Goal: Navigation & Orientation: Understand site structure

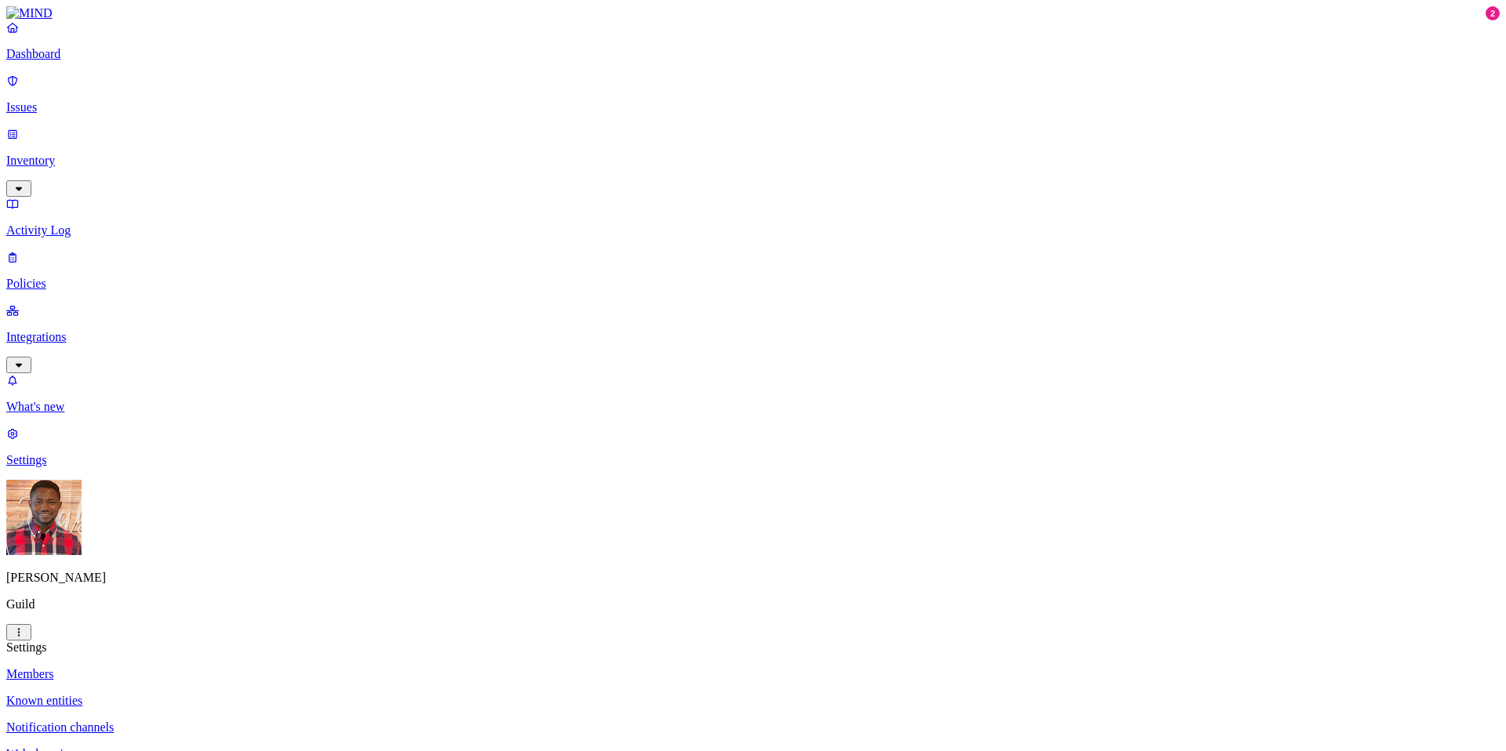
scroll to position [0, 6]
click at [93, 330] on p "Integrations" at bounding box center [753, 337] width 1494 height 14
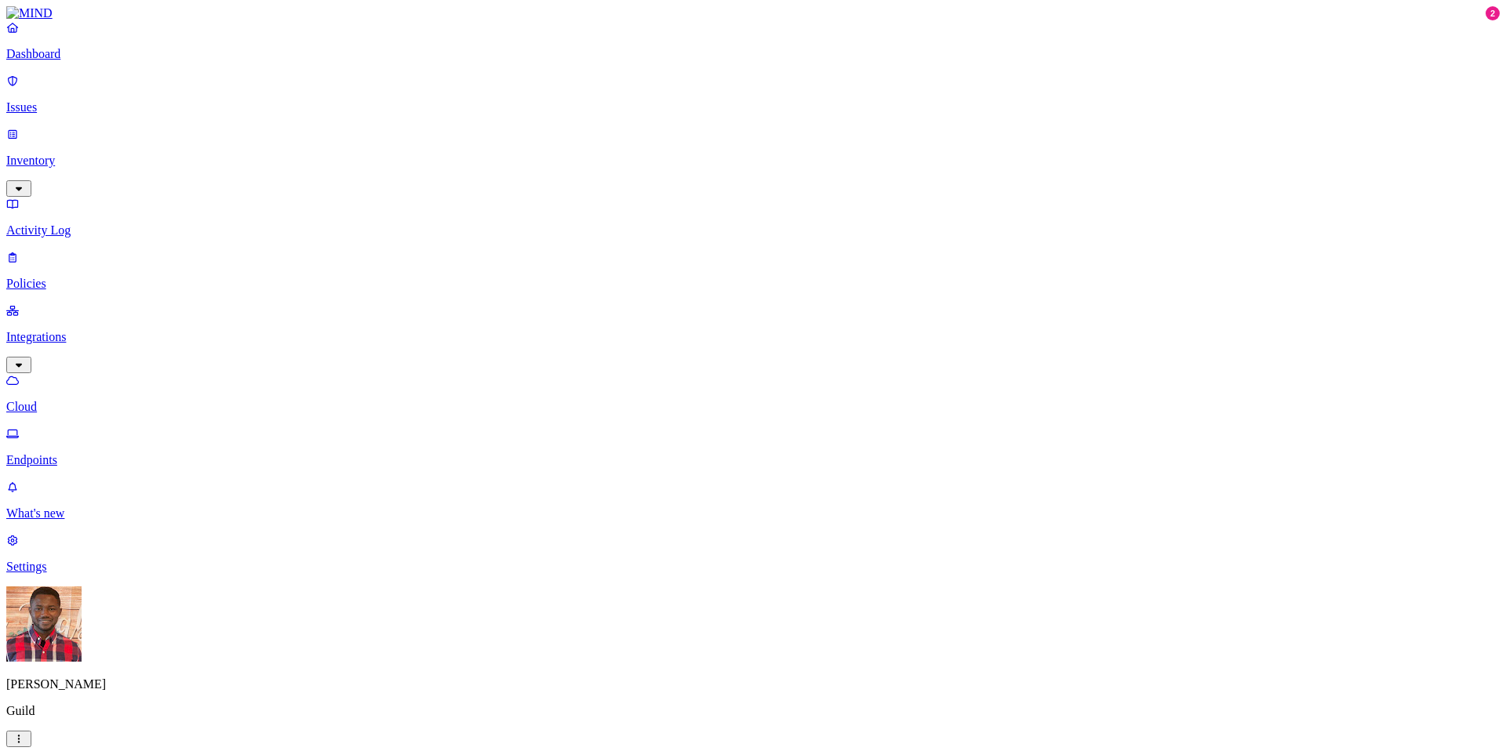
click at [82, 427] on link "Endpoints" at bounding box center [753, 447] width 1494 height 41
click at [64, 574] on p "Settings" at bounding box center [753, 567] width 1494 height 14
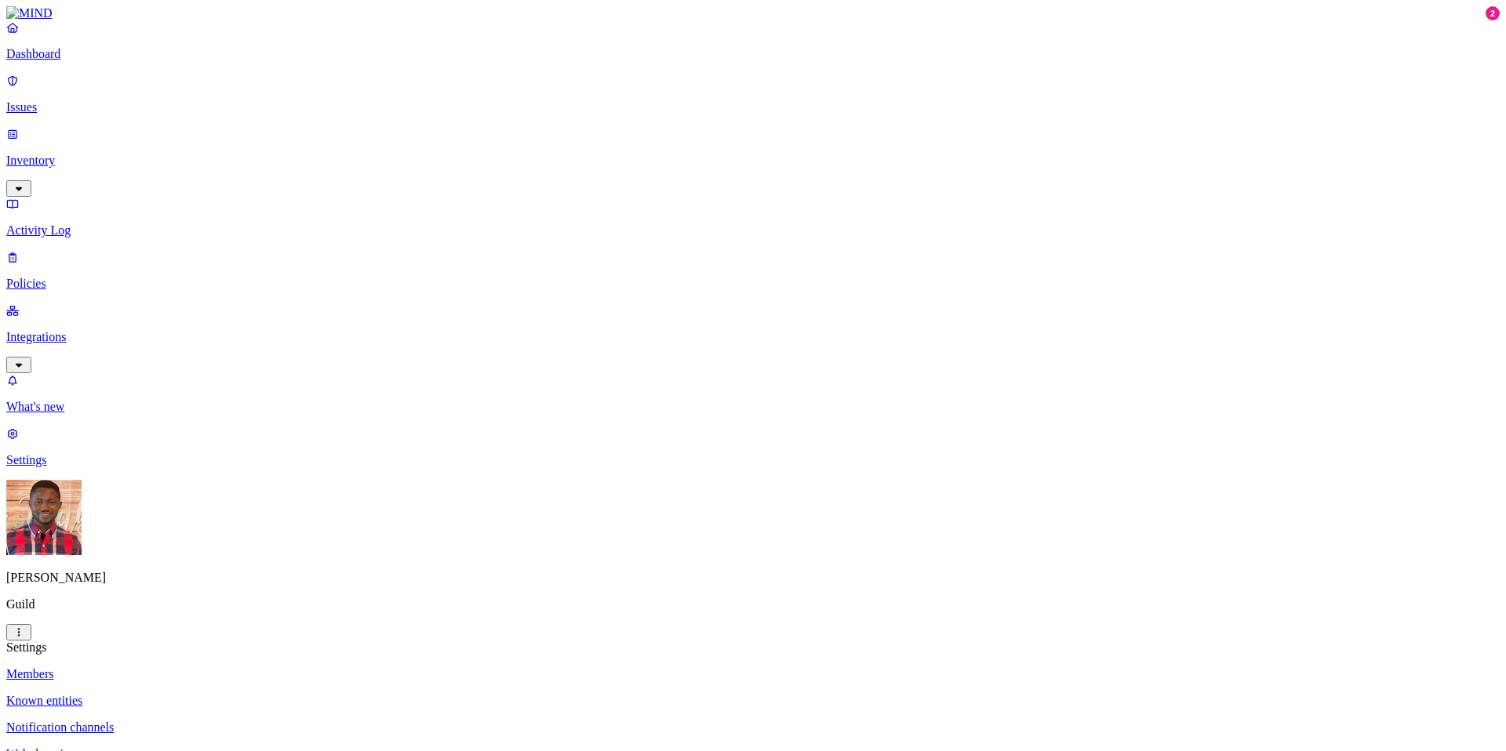
scroll to position [0, 2]
click at [242, 694] on p "Known entities" at bounding box center [753, 701] width 1494 height 14
click at [245, 721] on p "Notification channels" at bounding box center [753, 728] width 1494 height 14
click at [242, 748] on link "Web domains" at bounding box center [753, 755] width 1494 height 14
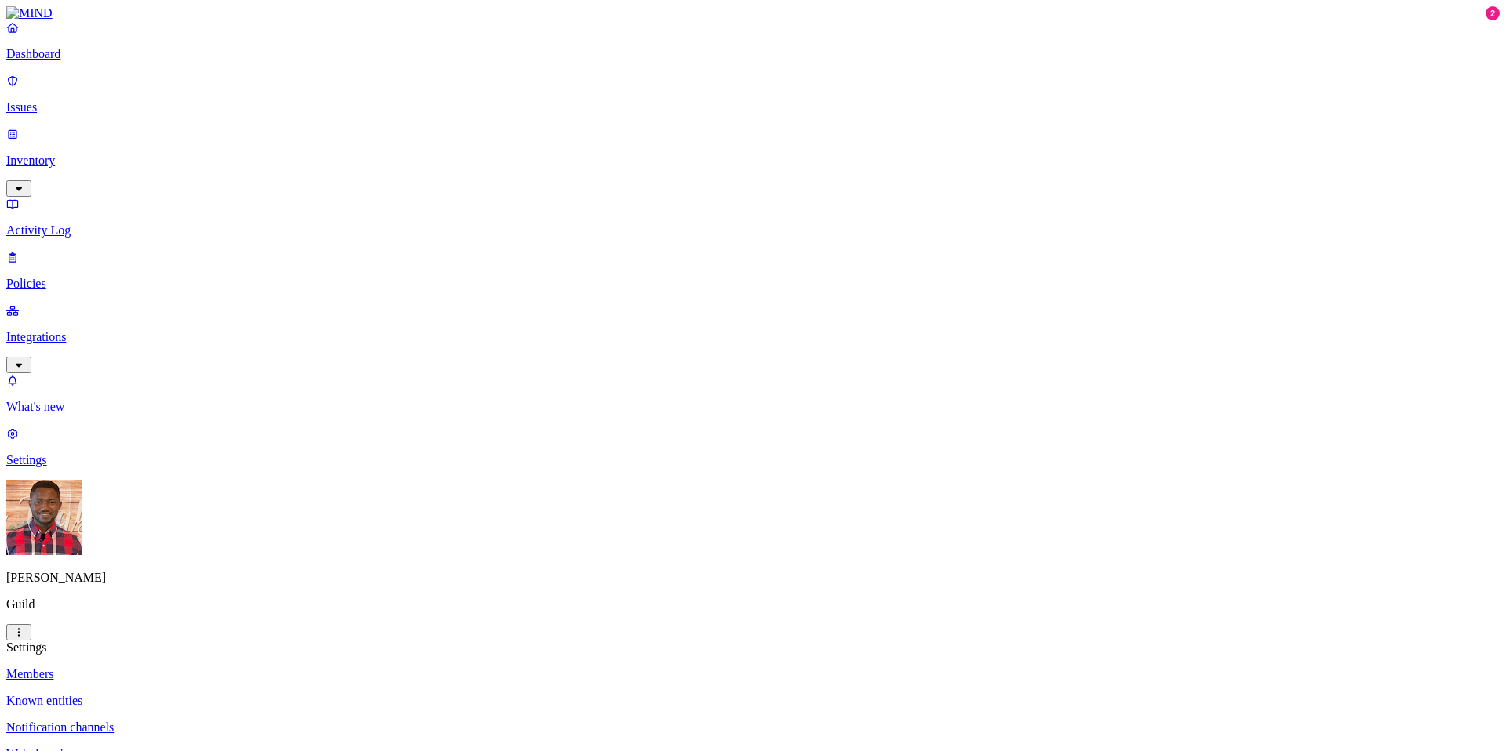
click at [82, 330] on p "Integrations" at bounding box center [753, 337] width 1494 height 14
